Goal: Book appointment/travel/reservation

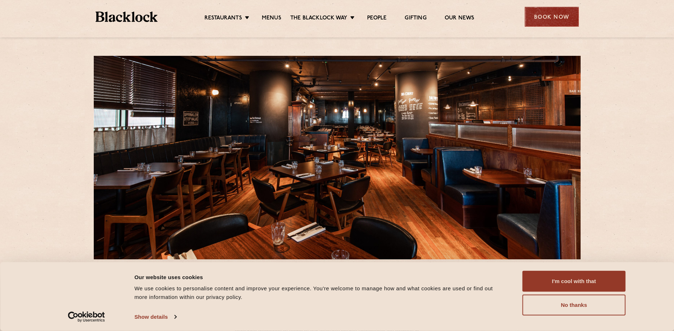
click at [557, 22] on div "Book Now" at bounding box center [552, 17] width 54 height 20
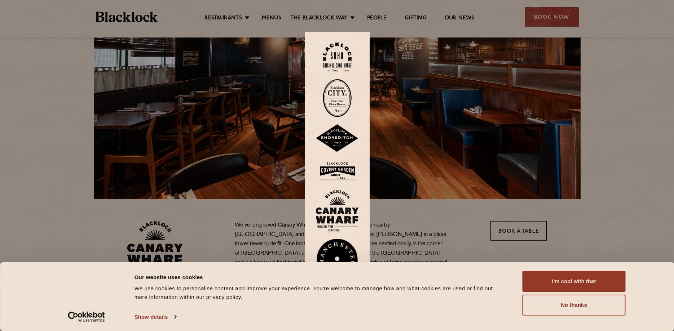
scroll to position [61, 0]
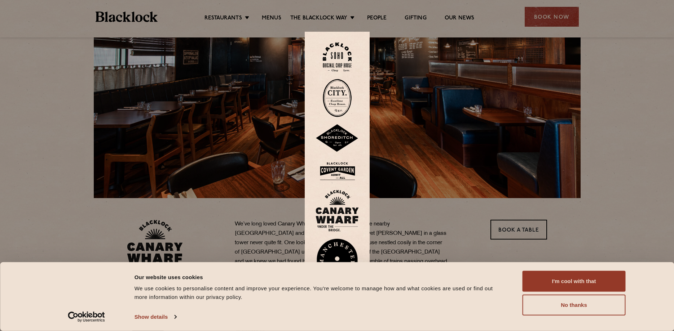
click at [339, 208] on img at bounding box center [337, 211] width 43 height 42
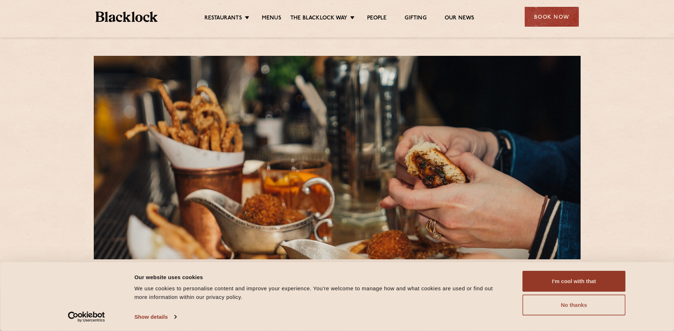
click at [591, 307] on button "No thanks" at bounding box center [573, 305] width 103 height 21
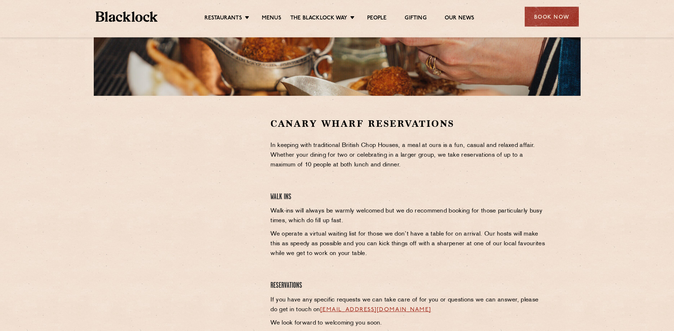
scroll to position [184, 0]
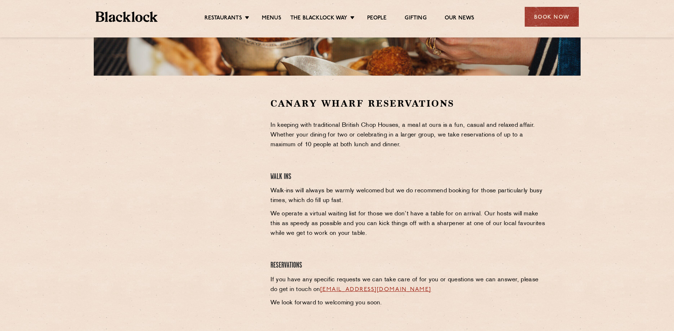
click at [633, 89] on section "Canary Wharf Reservations In keeping with traditional British Chop Houses, a me…" at bounding box center [337, 205] width 674 height 258
click at [557, 17] on div "Book Now" at bounding box center [552, 17] width 54 height 20
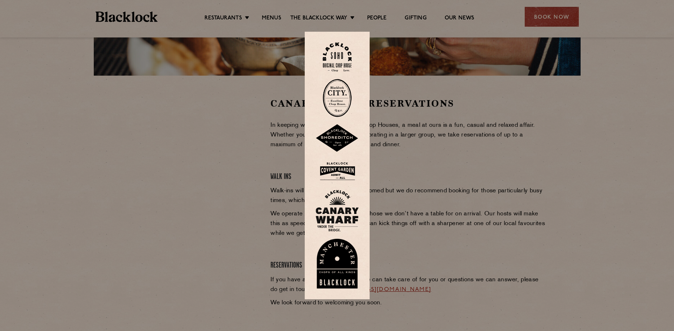
click at [343, 172] on img at bounding box center [337, 171] width 43 height 23
